Goal: Find specific fact: Locate a discrete piece of known information

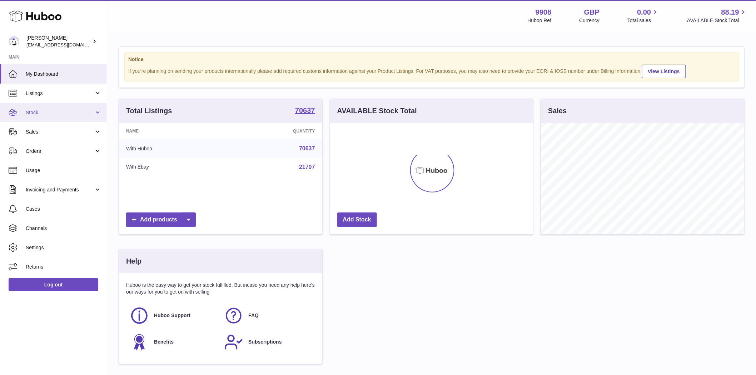
scroll to position [112, 203]
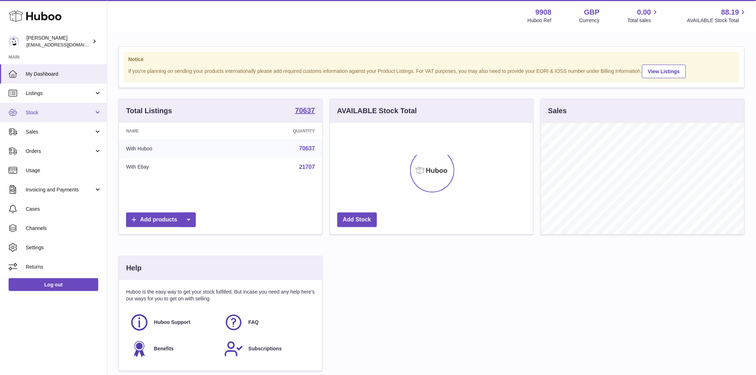
click at [36, 113] on span "Stock" at bounding box center [60, 112] width 68 height 7
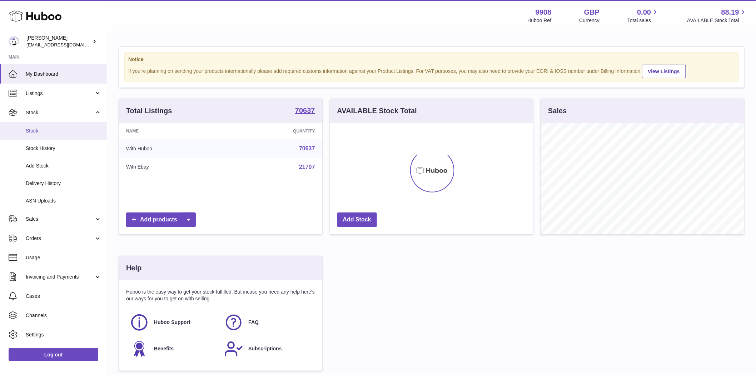
click at [38, 128] on span "Stock" at bounding box center [64, 131] width 76 height 7
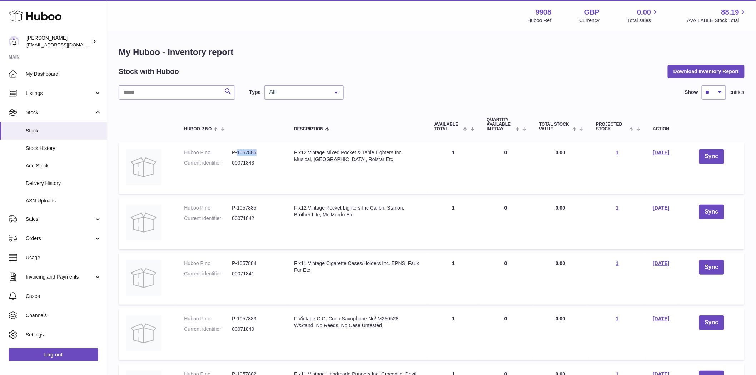
drag, startPoint x: 262, startPoint y: 153, endPoint x: 235, endPoint y: 156, distance: 27.7
click at [235, 156] on dd "P-1057886" at bounding box center [256, 152] width 48 height 7
copy dd "1057886"
